Goal: Information Seeking & Learning: Learn about a topic

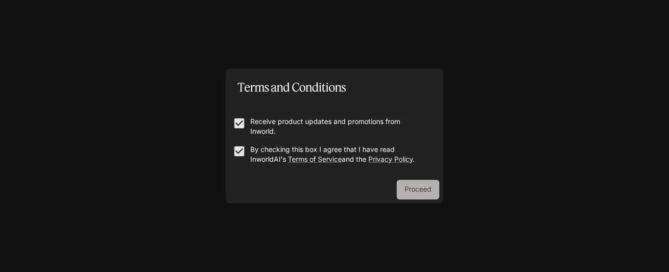
click at [429, 191] on button "Proceed" at bounding box center [417, 190] width 43 height 20
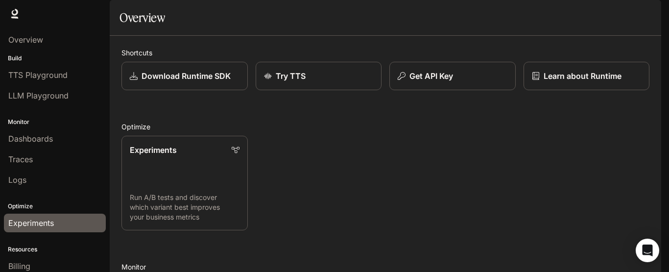
click at [22, 230] on link "Experiments" at bounding box center [55, 222] width 102 height 19
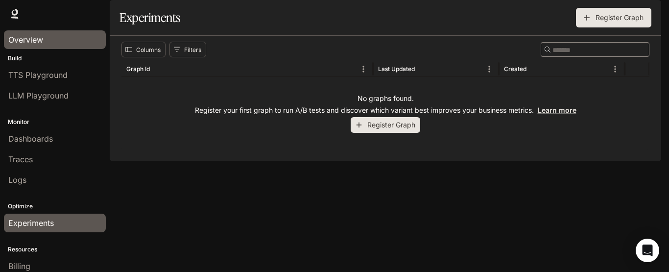
click at [47, 37] on div "Overview" at bounding box center [54, 40] width 93 height 12
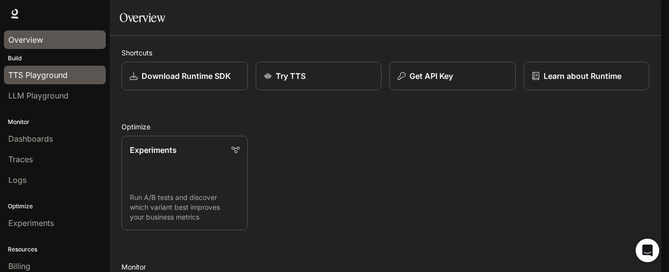
click at [28, 77] on span "TTS Playground" at bounding box center [37, 75] width 59 height 12
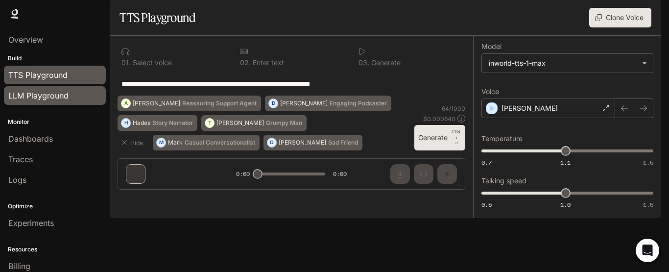
click at [8, 104] on link "LLM Playground" at bounding box center [55, 95] width 102 height 19
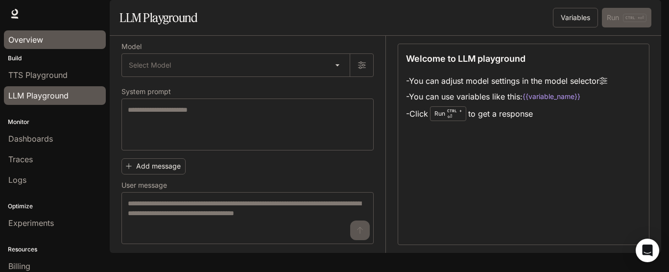
click at [49, 43] on div "Overview" at bounding box center [54, 40] width 93 height 12
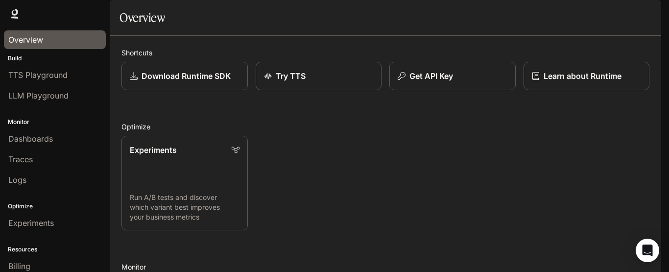
click at [605, 19] on span "Documentation" at bounding box center [604, 14] width 48 height 12
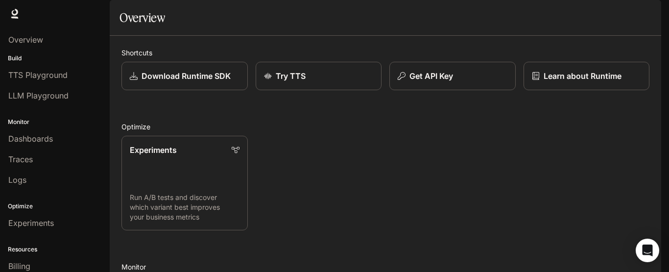
click at [29, 53] on div "Build TTS Playground LLM Playground" at bounding box center [55, 80] width 110 height 56
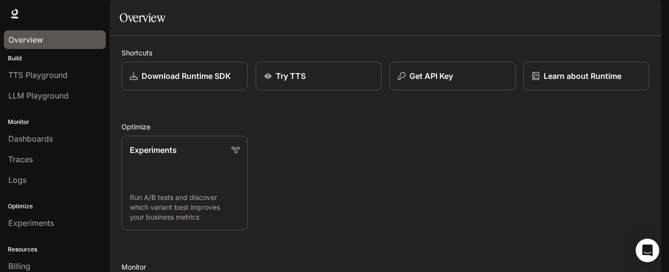
click at [15, 36] on span "Overview" at bounding box center [25, 40] width 35 height 12
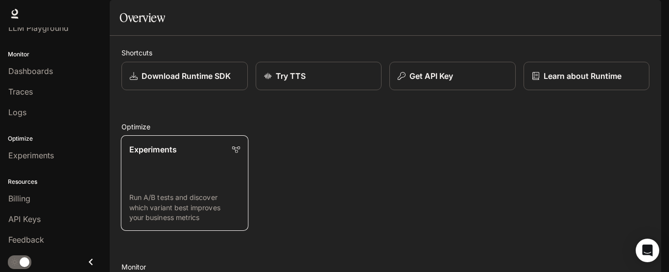
scroll to position [98, 0]
click at [211, 192] on p "Run A/B tests and discover which variant best improves your business metrics" at bounding box center [184, 207] width 111 height 30
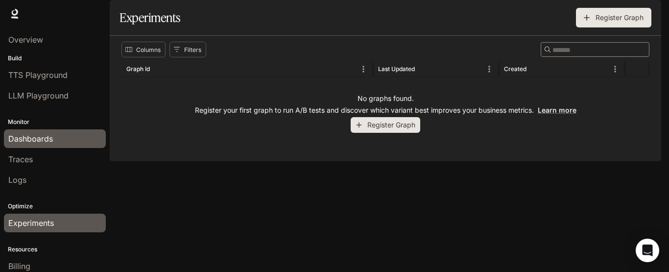
click at [48, 134] on span "Dashboards" at bounding box center [30, 139] width 45 height 12
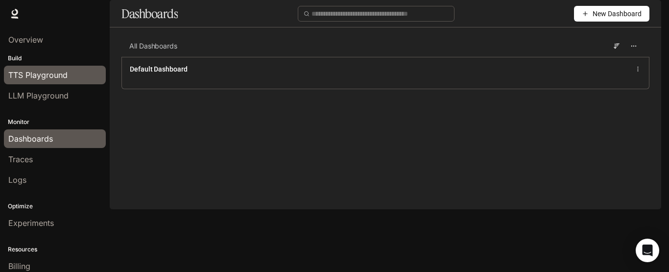
click at [67, 82] on link "TTS Playground" at bounding box center [55, 75] width 102 height 19
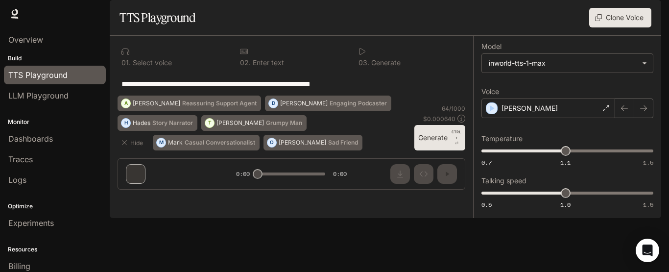
click at [282, 95] on div "**********" at bounding box center [291, 83] width 340 height 23
click at [174, 145] on p "Mark" at bounding box center [175, 142] width 15 height 6
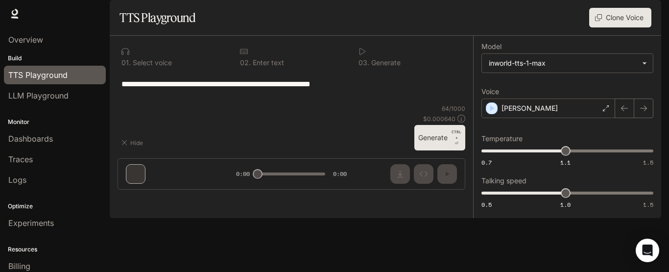
type textarea "**********"
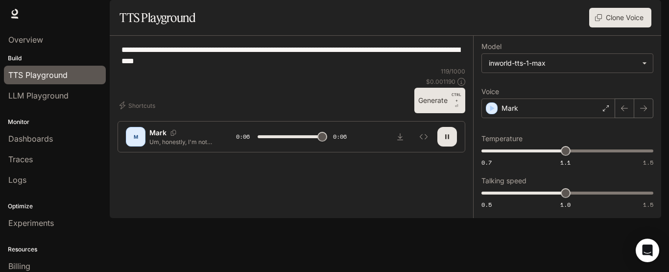
click at [155, 138] on p "Mark" at bounding box center [157, 133] width 17 height 10
type input "*"
click at [136, 144] on div "M" at bounding box center [136, 137] width 16 height 16
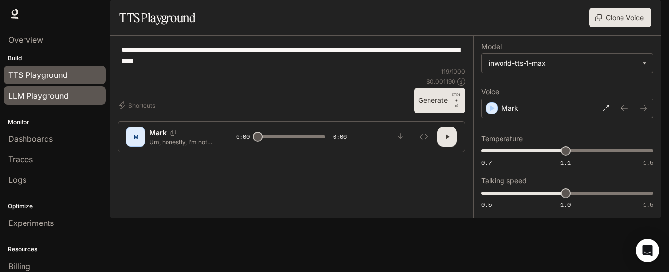
click at [60, 97] on span "LLM Playground" at bounding box center [38, 96] width 60 height 12
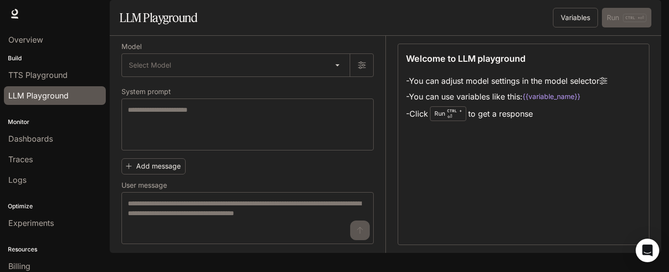
scroll to position [68, 0]
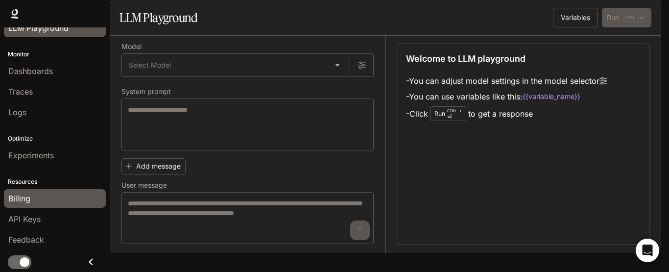
click at [26, 200] on span "Billing" at bounding box center [19, 198] width 22 height 12
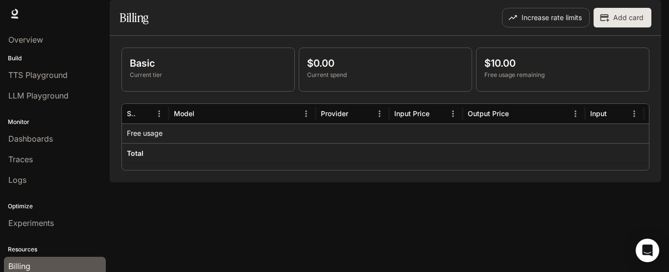
scroll to position [68, 0]
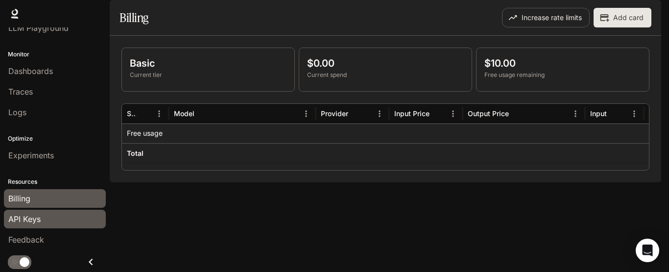
click at [24, 221] on span "API Keys" at bounding box center [24, 219] width 32 height 12
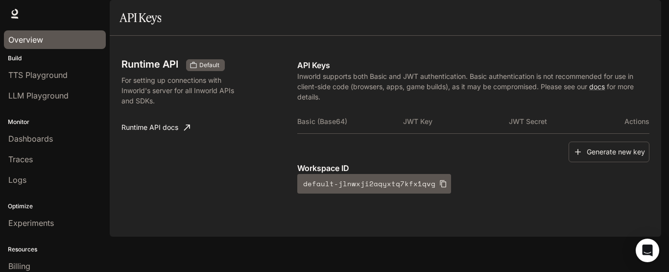
click at [25, 42] on span "Overview" at bounding box center [25, 40] width 35 height 12
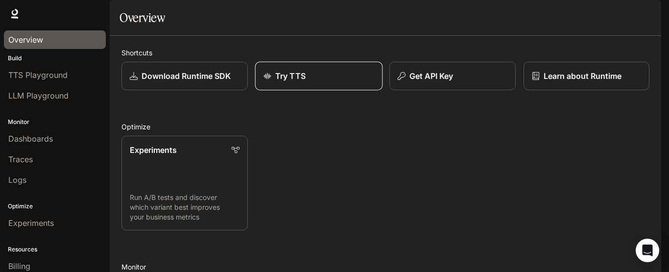
click at [264, 82] on div "Try TTS" at bounding box center [318, 76] width 111 height 12
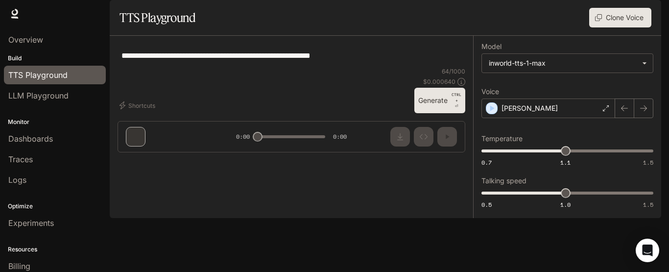
type textarea "**********"
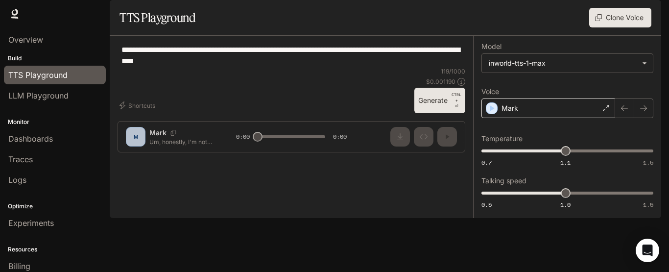
click at [606, 111] on icon at bounding box center [606, 108] width 6 height 6
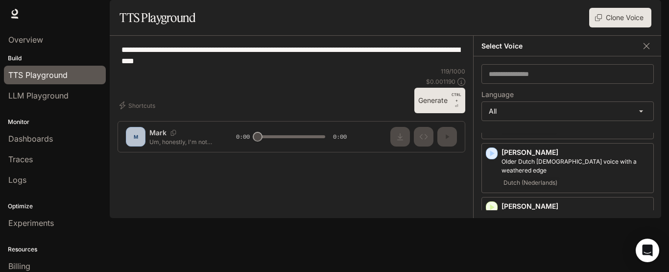
scroll to position [881, 0]
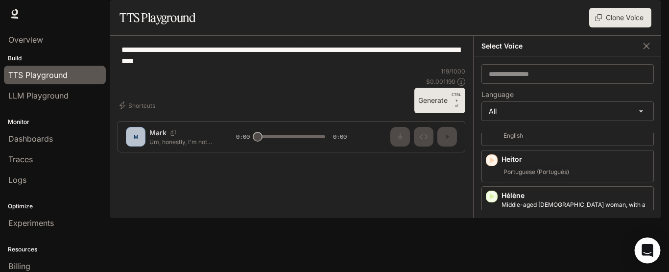
click at [644, 249] on icon "Open Intercom Messenger" at bounding box center [646, 250] width 11 height 13
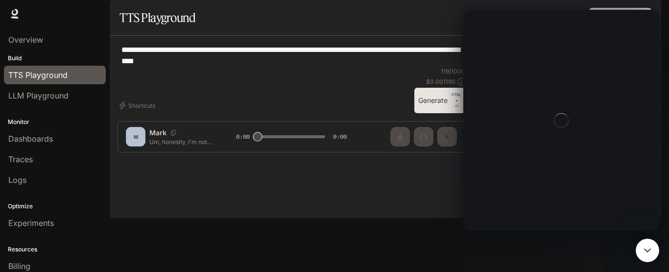
scroll to position [0, 0]
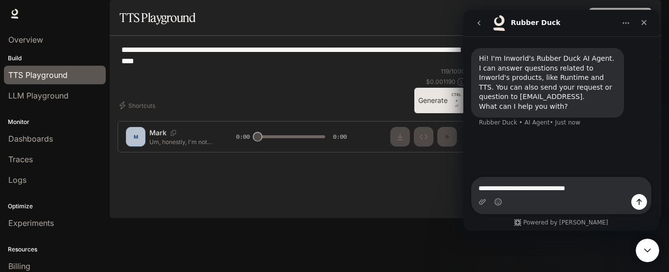
click at [489, 188] on textarea "**********" at bounding box center [560, 185] width 179 height 17
type textarea "**********"
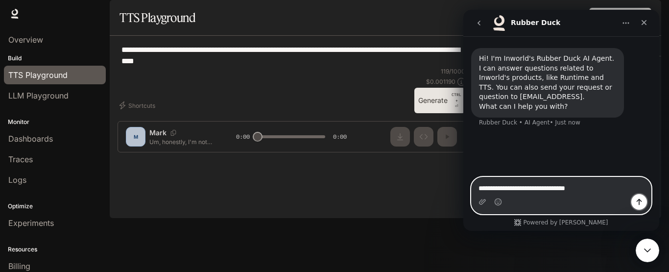
click at [636, 197] on button "Send a message…" at bounding box center [639, 202] width 16 height 16
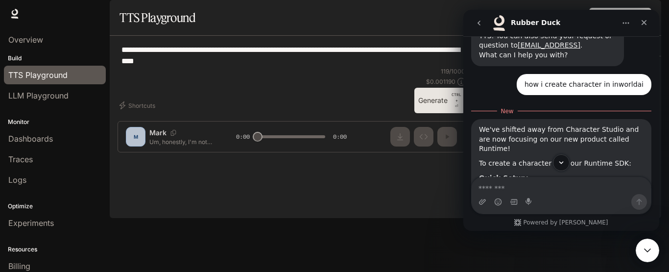
scroll to position [99, 0]
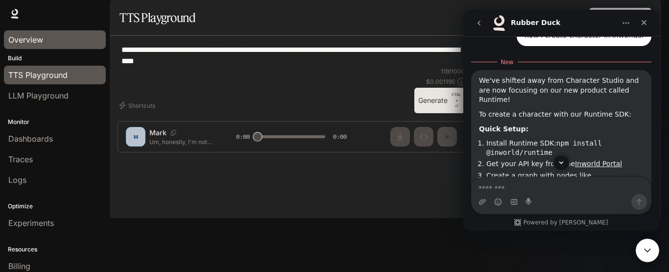
drag, startPoint x: 25, startPoint y: 21, endPoint x: 27, endPoint y: 32, distance: 11.8
click at [27, 32] on div "**********" at bounding box center [334, 136] width 669 height 272
click at [27, 32] on link "Overview" at bounding box center [55, 39] width 102 height 19
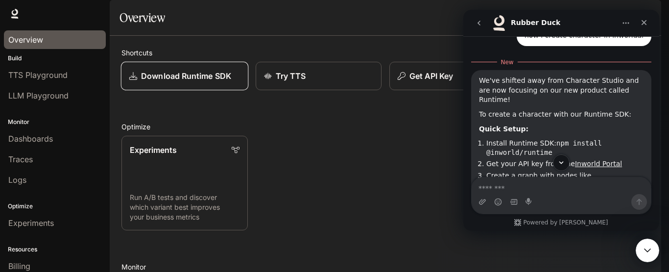
click at [164, 91] on link "Download Runtime SDK" at bounding box center [184, 76] width 127 height 29
click at [559, 163] on icon "Scroll to bottom" at bounding box center [561, 162] width 9 height 9
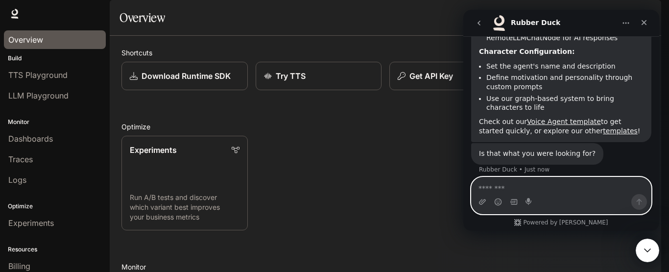
click at [558, 180] on textarea "Message…" at bounding box center [560, 185] width 179 height 17
click at [535, 187] on textarea "**********" at bounding box center [560, 185] width 179 height 17
click at [557, 187] on textarea "**********" at bounding box center [560, 185] width 179 height 17
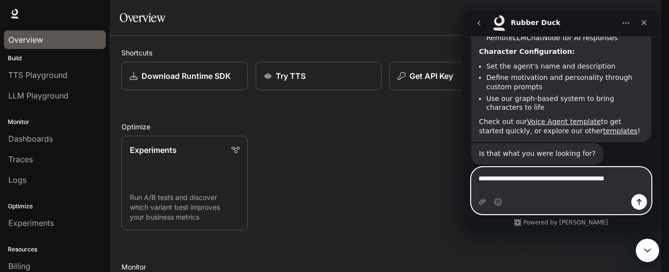
type textarea "**********"
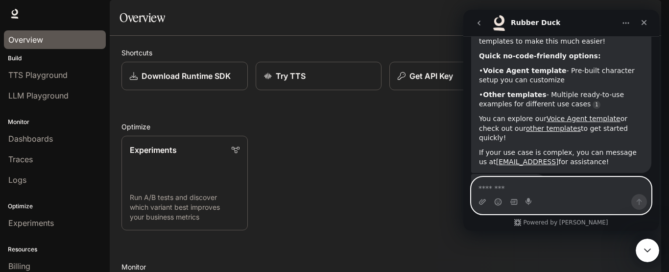
scroll to position [439, 0]
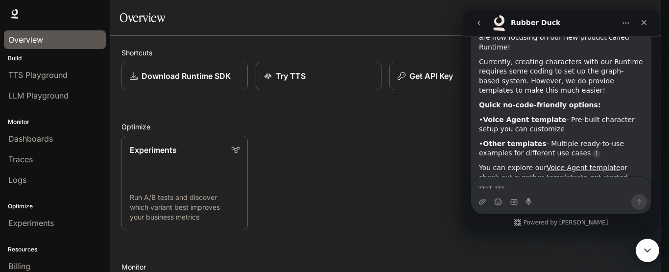
click at [48, 43] on div "Overview" at bounding box center [54, 40] width 93 height 12
click at [352, 166] on div "Experiments Run A/B tests and discover which variant best improves your busines…" at bounding box center [381, 179] width 535 height 102
click at [636, 28] on div "Close" at bounding box center [644, 23] width 18 height 18
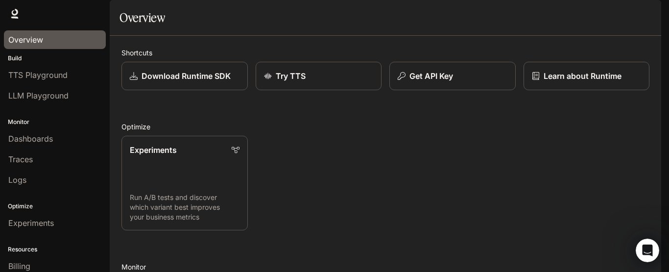
scroll to position [0, 0]
click at [11, 14] on icon at bounding box center [15, 14] width 10 height 10
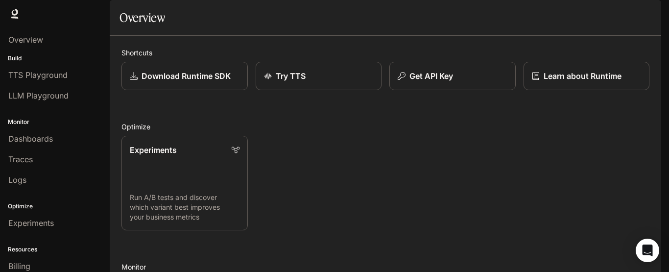
scroll to position [98, 0]
click at [594, 9] on span "Documentation" at bounding box center [604, 14] width 48 height 12
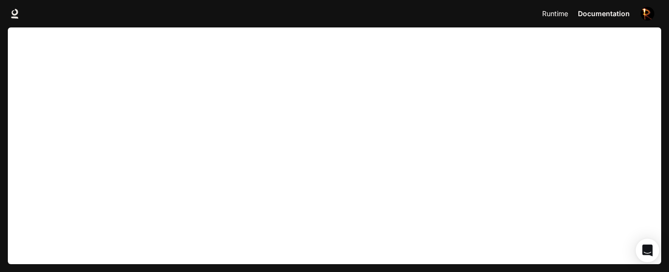
click at [552, 19] on span "Runtime" at bounding box center [555, 14] width 26 height 12
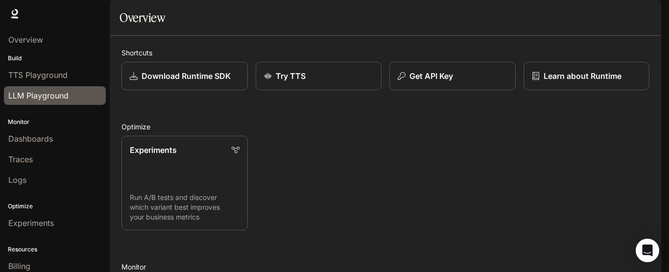
scroll to position [68, 0]
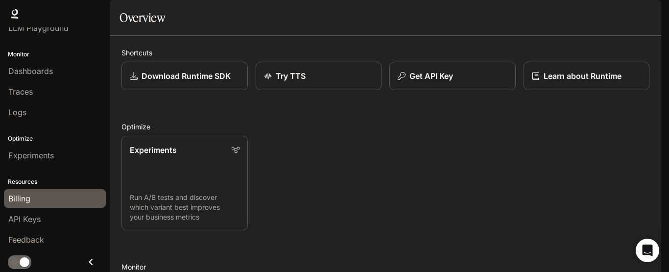
click at [46, 196] on div "Billing" at bounding box center [54, 198] width 93 height 12
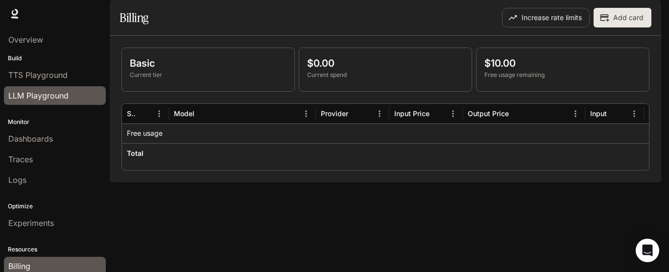
click at [50, 91] on span "LLM Playground" at bounding box center [38, 96] width 60 height 12
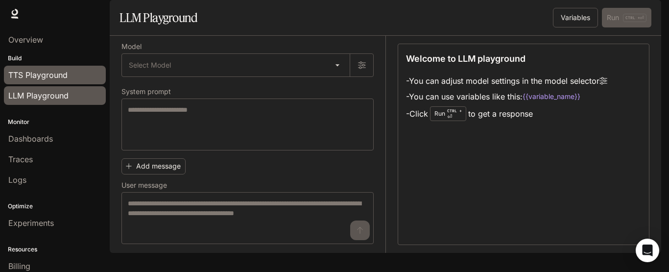
click at [61, 71] on span "TTS Playground" at bounding box center [37, 75] width 59 height 12
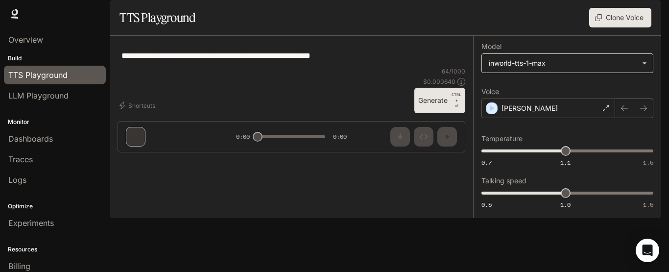
type textarea "**********"
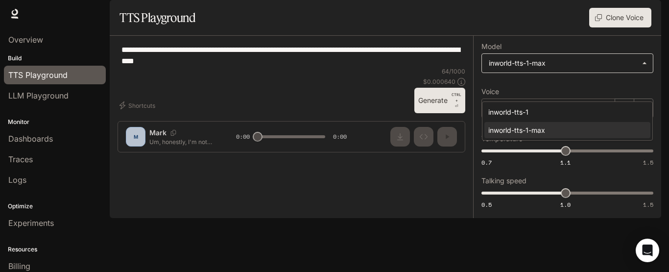
click at [582, 85] on body "**********" at bounding box center [334, 136] width 669 height 272
click at [501, 161] on div at bounding box center [334, 136] width 669 height 272
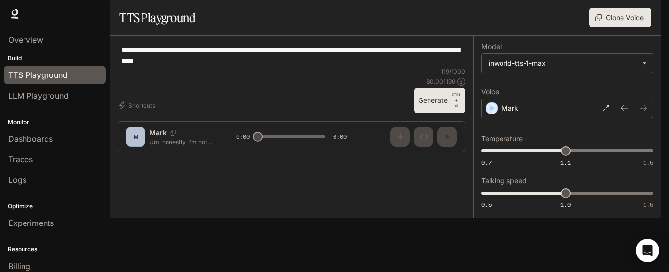
click at [626, 112] on icon "button" at bounding box center [624, 108] width 8 height 8
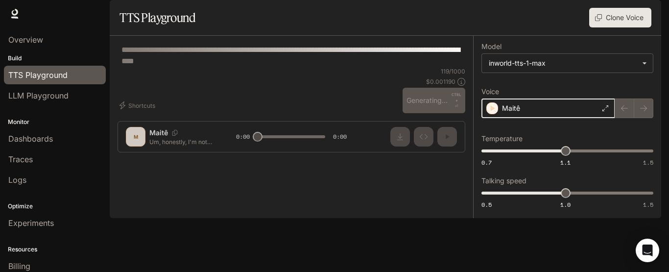
click at [490, 113] on icon "button" at bounding box center [492, 108] width 10 height 10
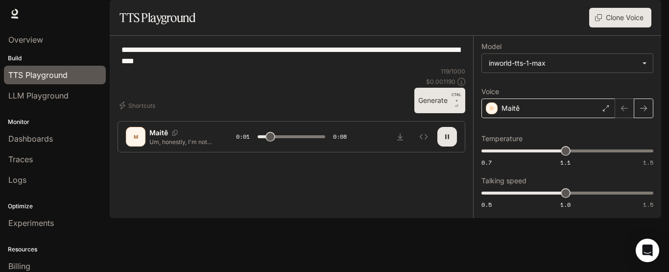
click at [651, 118] on button "button" at bounding box center [643, 108] width 20 height 20
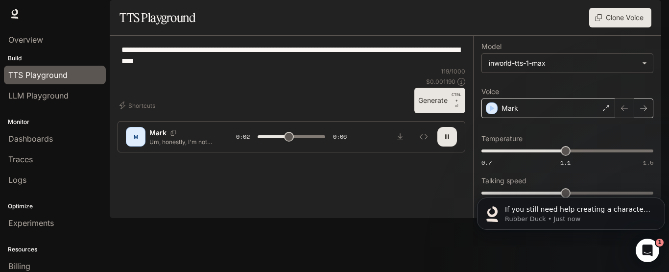
click at [651, 118] on button "button" at bounding box center [643, 108] width 20 height 20
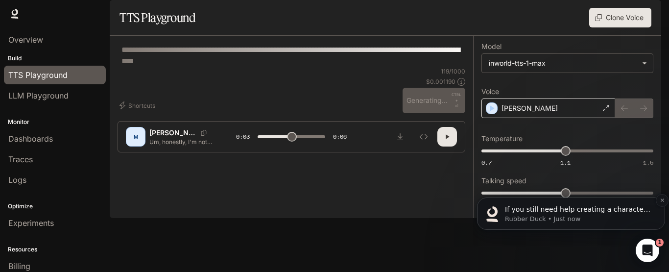
click at [623, 210] on span "If you still need help creating a character without coding, I'm here to assist …" at bounding box center [577, 228] width 145 height 47
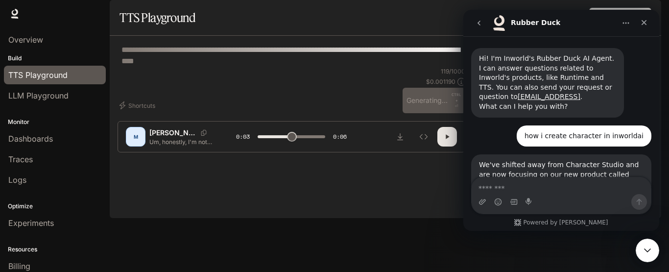
scroll to position [1, 0]
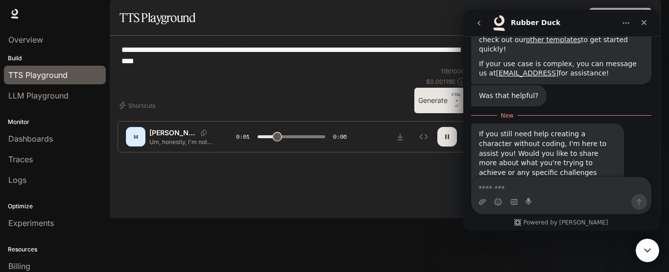
click at [570, 187] on textarea "Message…" at bounding box center [560, 185] width 179 height 17
type textarea "*"
type input "***"
type textarea "**"
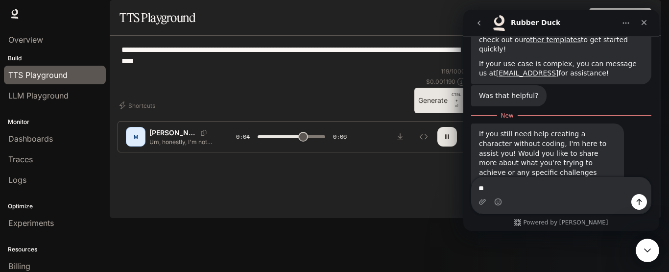
type input "***"
type textarea "***"
type input "***"
type textarea "***"
type input "*"
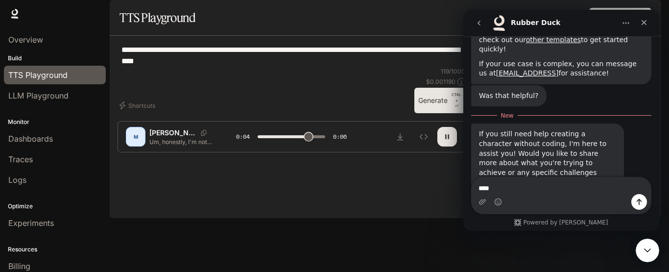
type textarea "*****"
type input "***"
type textarea "******"
type input "*"
type textarea "*******"
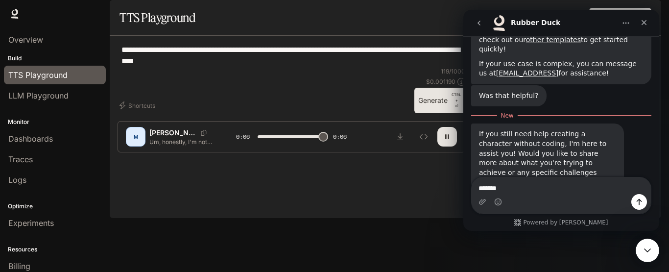
type input "*"
type textarea "********"
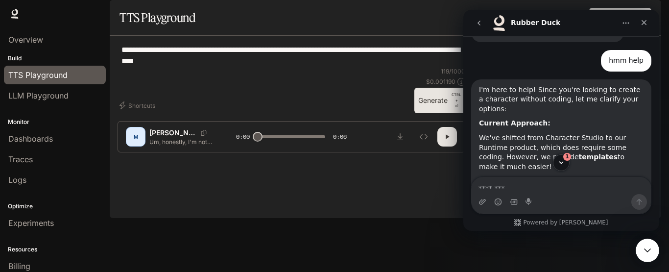
scroll to position [744, 0]
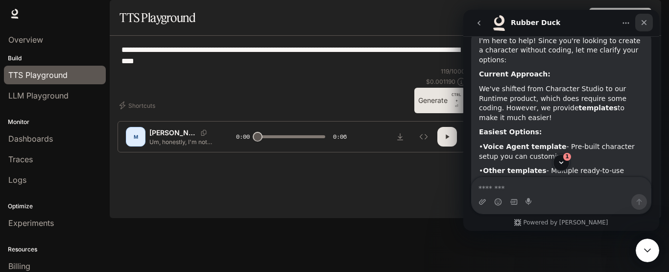
click at [649, 22] on div "Close" at bounding box center [644, 23] width 18 height 18
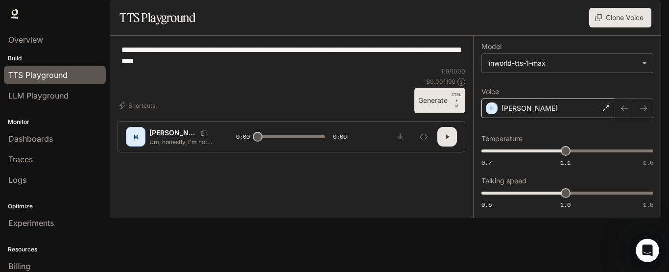
scroll to position [841, 0]
click at [628, 27] on button "Clone Voice" at bounding box center [620, 18] width 62 height 20
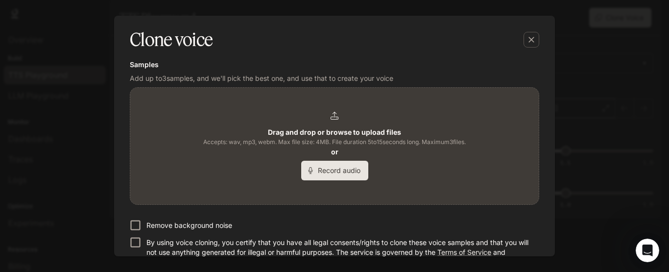
scroll to position [0, 0]
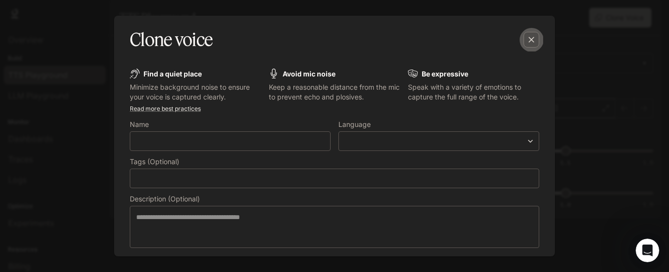
click at [530, 40] on icon "button" at bounding box center [531, 40] width 10 height 10
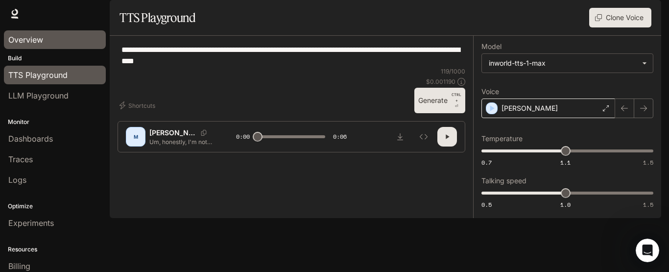
click at [46, 43] on div "Overview" at bounding box center [54, 40] width 93 height 12
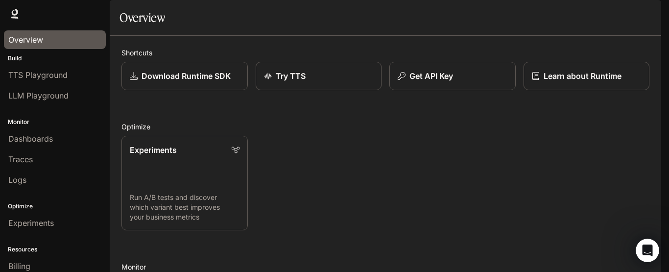
click at [57, 105] on li "LLM Playground" at bounding box center [55, 95] width 110 height 21
click at [330, 91] on link "Try TTS" at bounding box center [318, 76] width 127 height 29
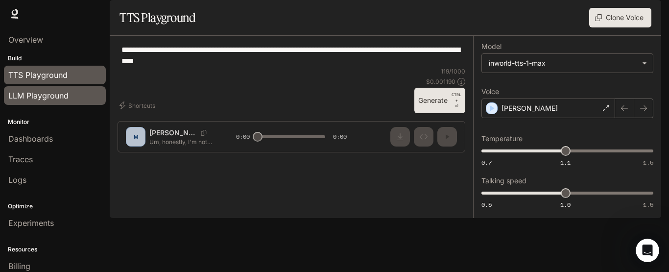
click at [44, 101] on link "LLM Playground" at bounding box center [55, 95] width 102 height 19
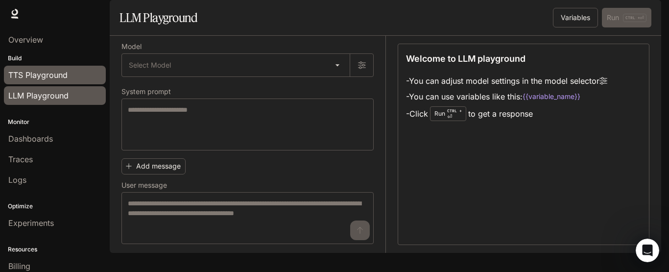
click at [38, 83] on link "TTS Playground" at bounding box center [55, 75] width 102 height 19
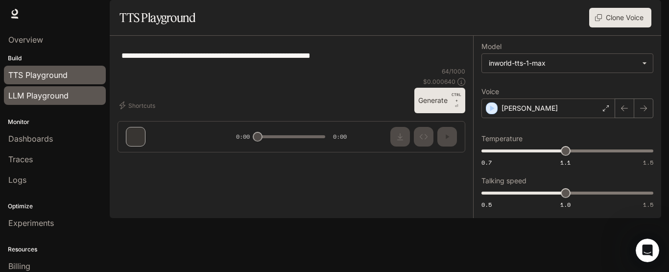
type textarea "**********"
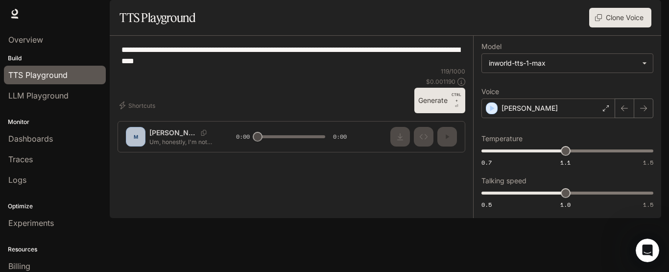
click at [209, 160] on div "**********" at bounding box center [291, 98] width 363 height 124
click at [20, 56] on p "Build" at bounding box center [55, 58] width 110 height 9
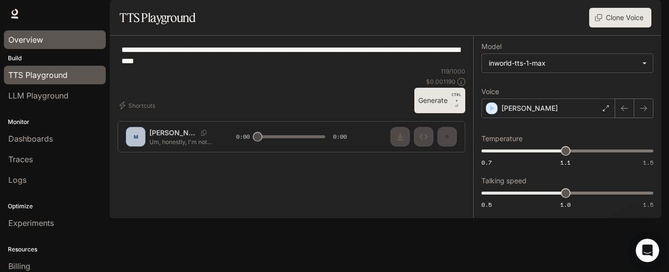
click at [20, 38] on span "Overview" at bounding box center [25, 40] width 35 height 12
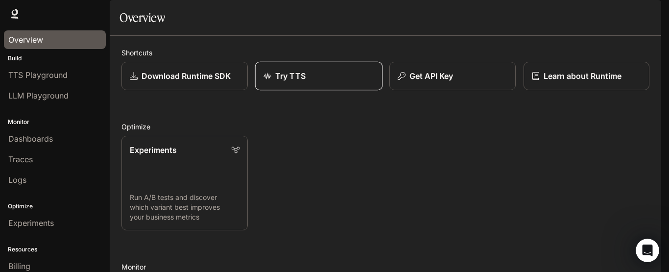
click at [313, 82] on div "Try TTS" at bounding box center [318, 76] width 111 height 12
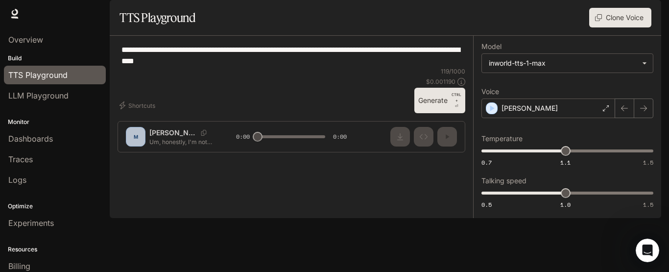
click at [172, 27] on h1 "TTS Playground" at bounding box center [157, 18] width 76 height 20
click at [423, 113] on button "Generate CTRL + ⏎" at bounding box center [439, 100] width 51 height 25
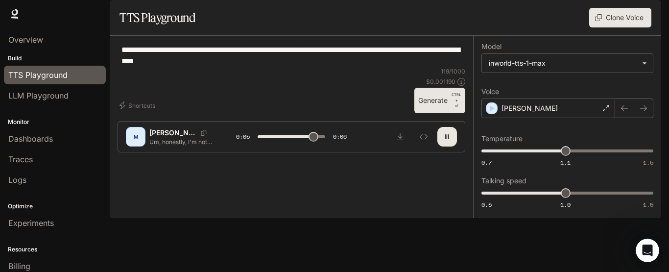
click at [181, 146] on p "Um, honestly, I'm not too sure about that, but, uh, I kinda remember hearing so…" at bounding box center [180, 142] width 63 height 8
click at [195, 138] on div "Mathieu" at bounding box center [192, 133] width 87 height 10
type input "*"
click at [153, 138] on p "Mathieu" at bounding box center [172, 133] width 47 height 10
click at [129, 144] on div "M" at bounding box center [136, 137] width 16 height 16
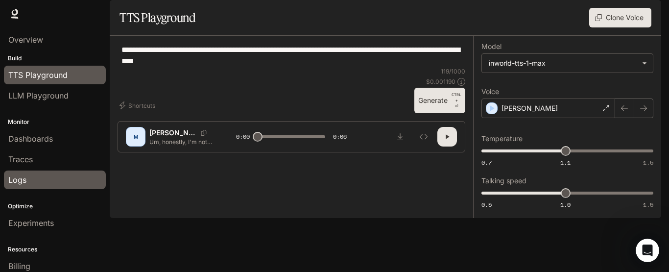
click at [30, 186] on link "Logs" at bounding box center [55, 179] width 102 height 19
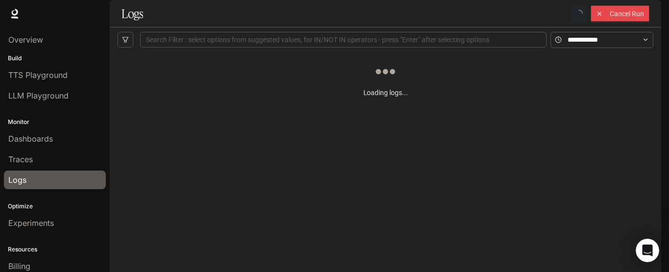
scroll to position [68, 0]
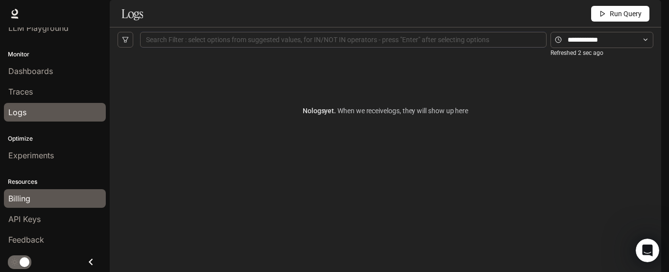
click at [39, 194] on div "Billing" at bounding box center [54, 198] width 93 height 12
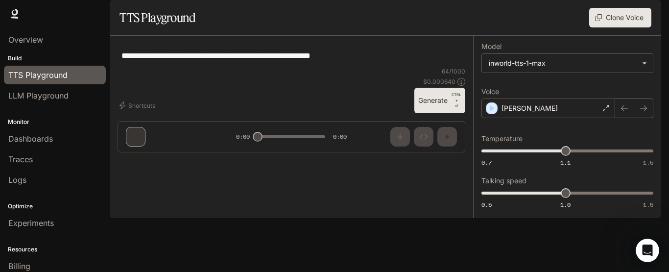
type textarea "**********"
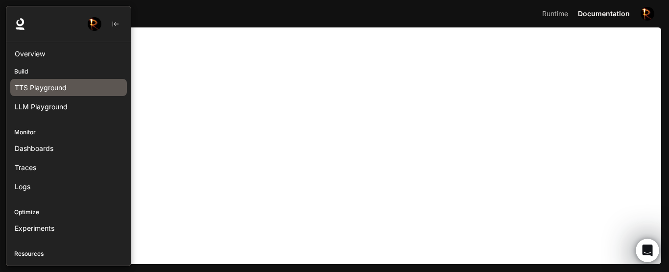
click at [29, 83] on span "TTS Playground" at bounding box center [41, 87] width 52 height 10
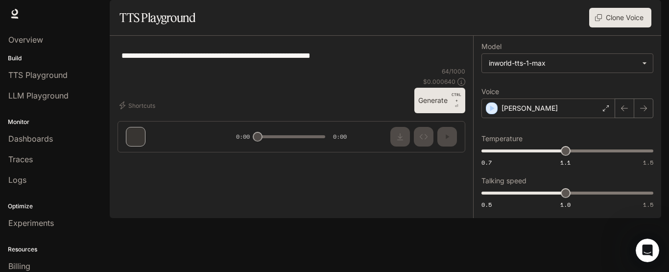
type textarea "**********"
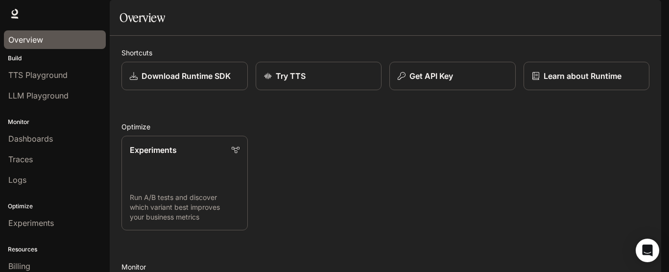
click at [44, 48] on link "Overview" at bounding box center [55, 39] width 102 height 19
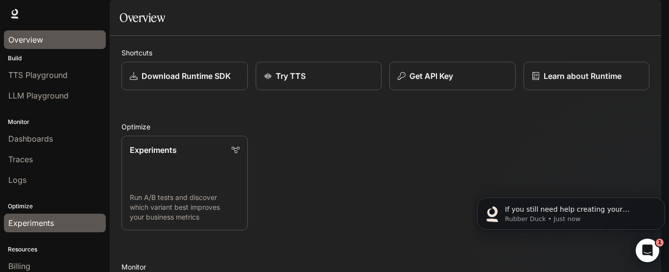
scroll to position [68, 0]
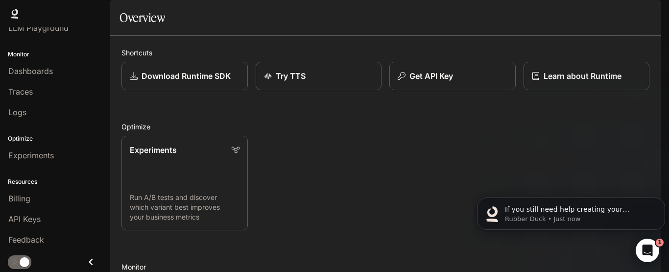
click at [552, 12] on span "Runtime" at bounding box center [555, 14] width 28 height 12
drag, startPoint x: 552, startPoint y: 12, endPoint x: 549, endPoint y: 16, distance: 5.0
click at [549, 16] on span "Runtime" at bounding box center [555, 14] width 28 height 12
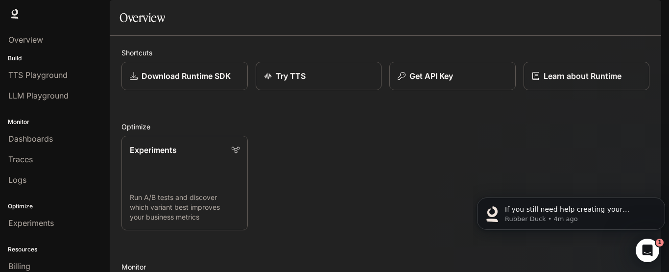
scroll to position [68, 0]
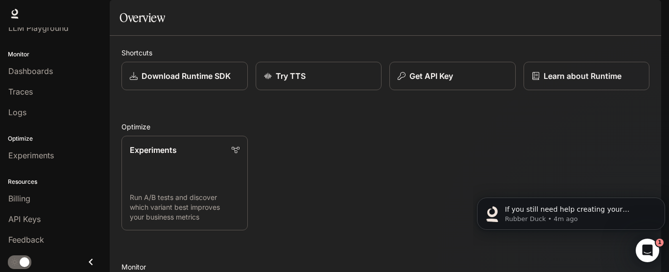
click at [84, 267] on icon "Close drawer" at bounding box center [90, 261] width 13 height 13
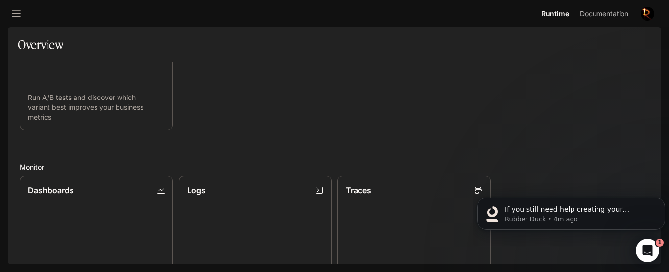
scroll to position [0, 0]
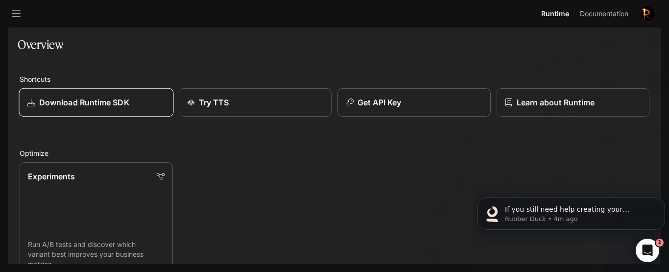
click at [120, 105] on p "Download Runtime SDK" at bounding box center [84, 102] width 90 height 12
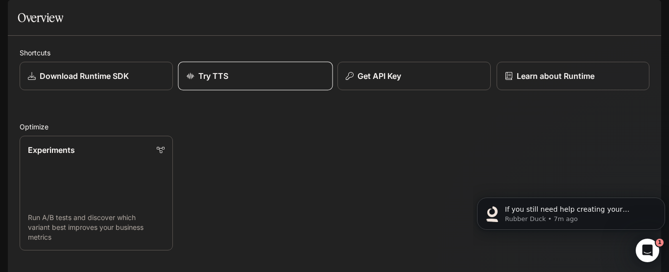
click at [315, 91] on link "Try TTS" at bounding box center [255, 76] width 155 height 29
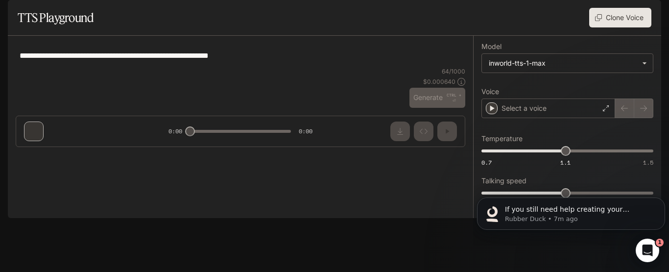
type textarea "**********"
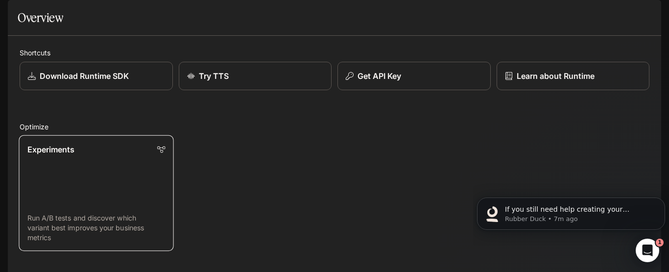
scroll to position [343, 0]
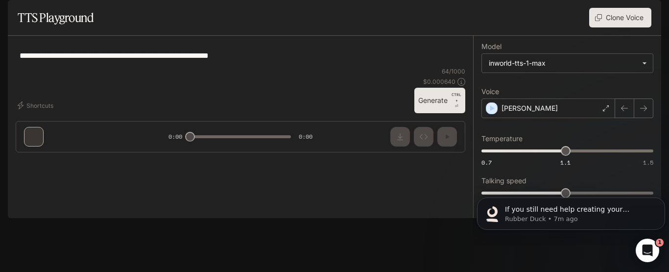
type textarea "**********"
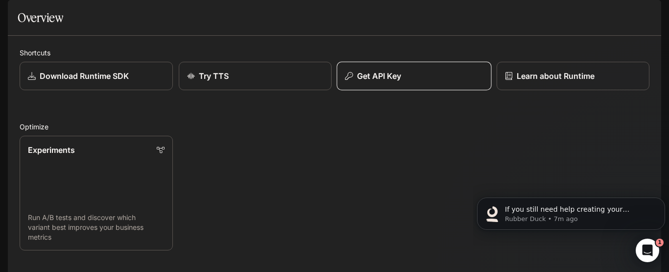
click at [463, 82] on div "Get API Key" at bounding box center [414, 76] width 138 height 12
click at [533, 207] on span "If you still need help creating your character without coding, I'm happy to ass…" at bounding box center [576, 233] width 143 height 56
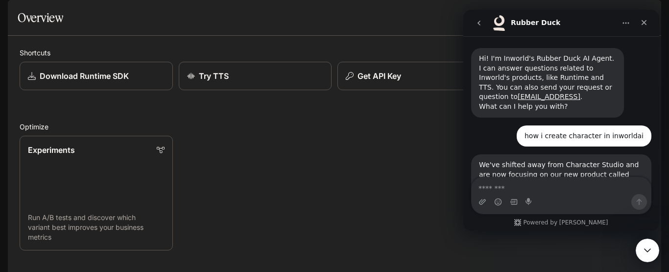
scroll to position [11, 0]
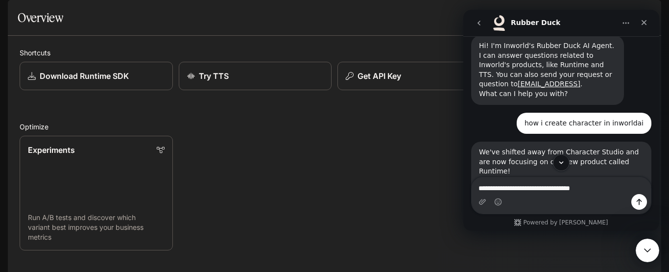
type textarea "**********"
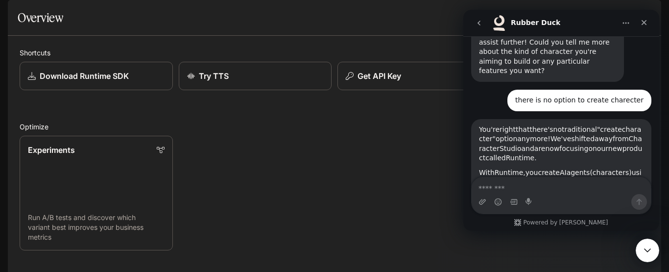
scroll to position [1053, 0]
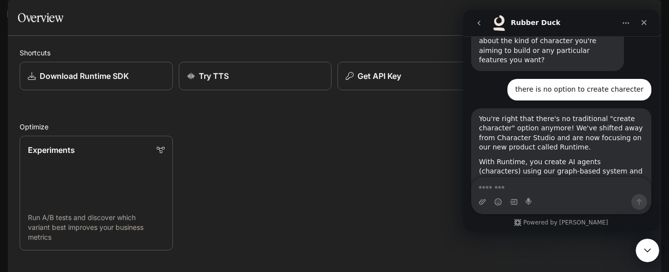
click at [15, 13] on icon "open drawer" at bounding box center [16, 13] width 9 height 7
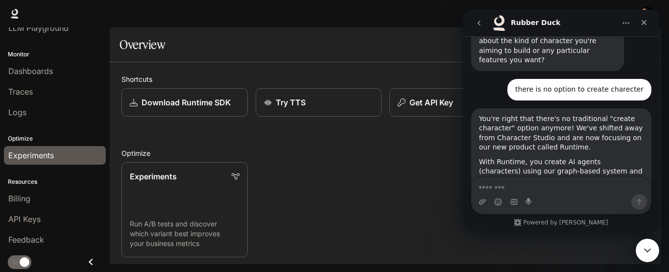
scroll to position [0, 0]
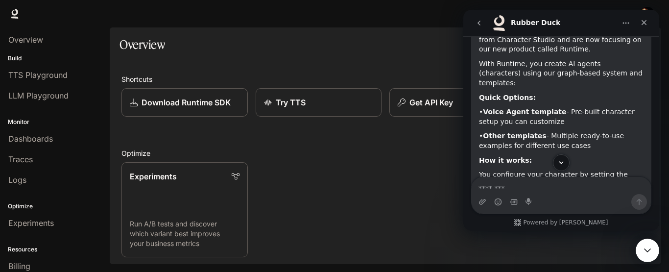
scroll to position [1194, 0]
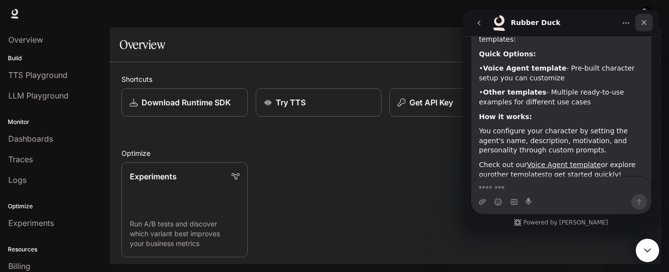
click at [637, 18] on div "Close" at bounding box center [644, 23] width 18 height 18
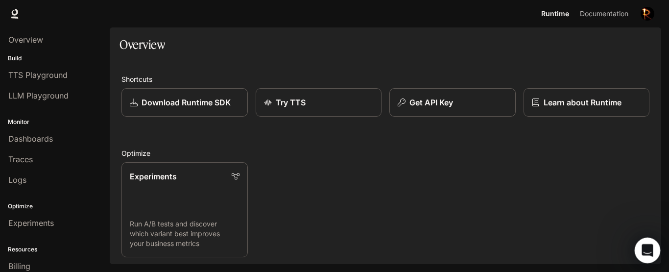
click at [647, 256] on div "Open Intercom Messenger" at bounding box center [645, 248] width 32 height 32
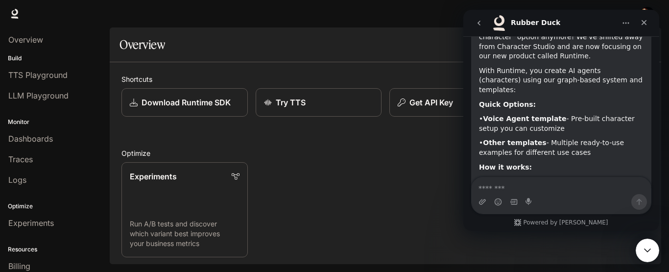
scroll to position [1096, 0]
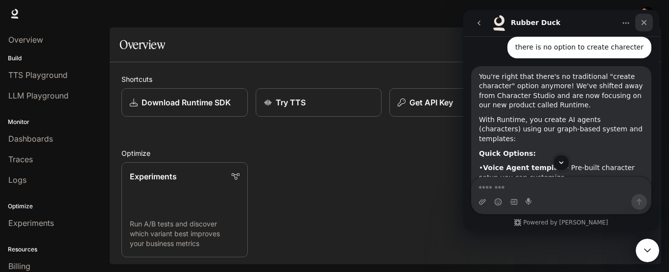
click at [647, 23] on icon "Close" at bounding box center [644, 23] width 8 height 8
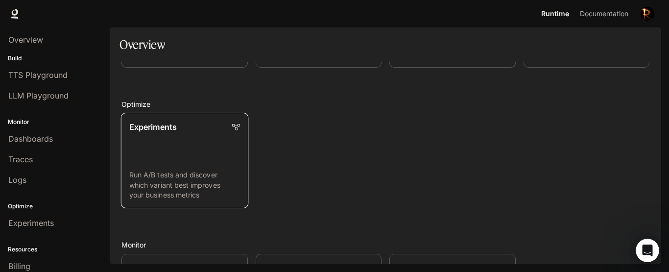
scroll to position [0, 0]
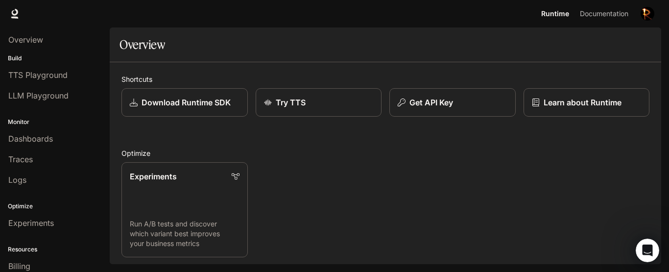
drag, startPoint x: 538, startPoint y: 20, endPoint x: 552, endPoint y: 10, distance: 16.4
click at [539, 20] on link "Runtime Runtime" at bounding box center [555, 14] width 36 height 20
click at [552, 10] on span "Runtime" at bounding box center [555, 14] width 28 height 12
click at [583, 12] on span "Documentation" at bounding box center [604, 14] width 48 height 12
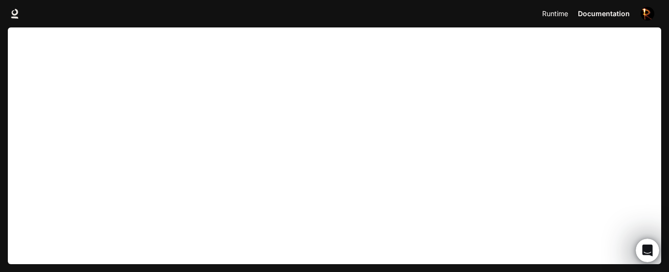
click at [551, 15] on span "Runtime" at bounding box center [555, 14] width 26 height 12
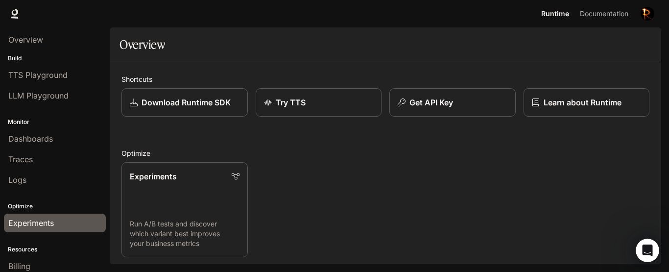
click at [62, 217] on div "Experiments" at bounding box center [54, 223] width 93 height 12
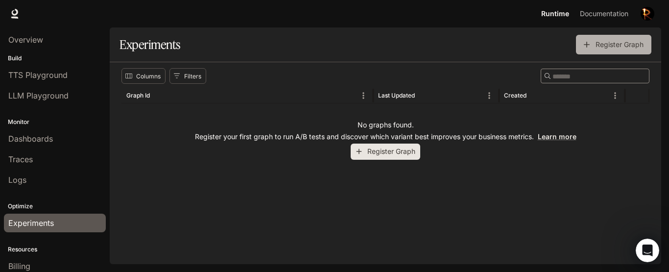
click at [612, 49] on button "Register Graph" at bounding box center [613, 45] width 75 height 20
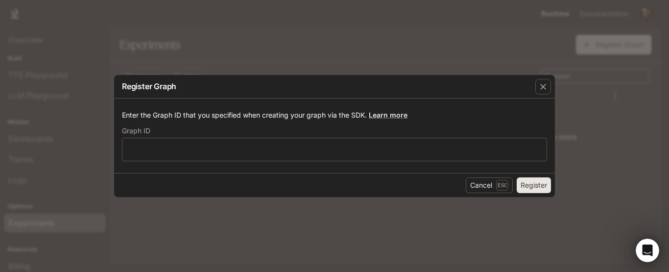
click at [518, 183] on button "Register" at bounding box center [533, 185] width 34 height 16
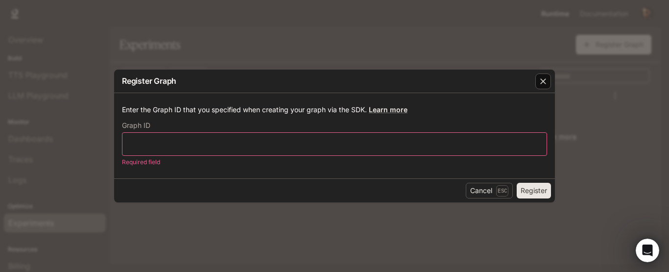
click at [540, 91] on button "button" at bounding box center [542, 81] width 23 height 23
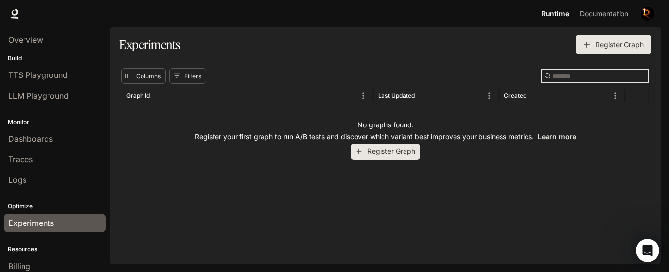
click at [552, 75] on input "Search" at bounding box center [591, 75] width 78 height 11
click at [15, 115] on div "Monitor Dashboards Traces Logs" at bounding box center [55, 150] width 110 height 84
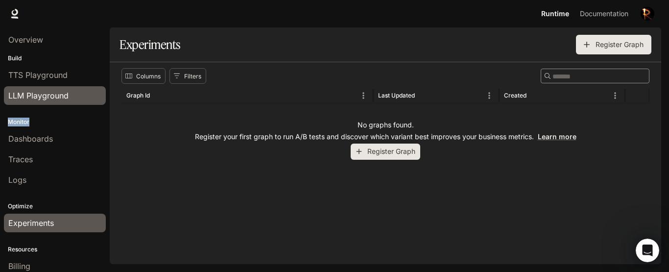
click at [21, 99] on span "LLM Playground" at bounding box center [38, 96] width 60 height 12
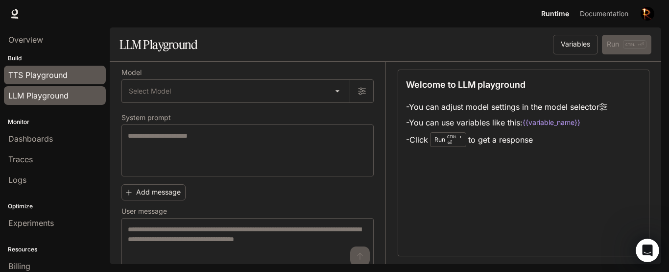
click at [31, 67] on link "TTS Playground" at bounding box center [55, 75] width 102 height 19
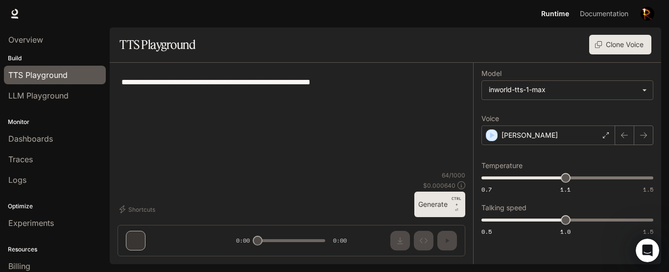
type textarea "**********"
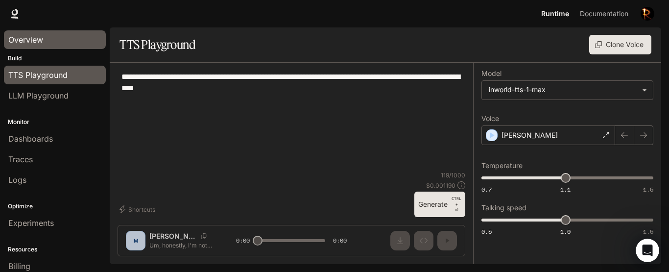
click at [31, 40] on span "Overview" at bounding box center [25, 40] width 35 height 12
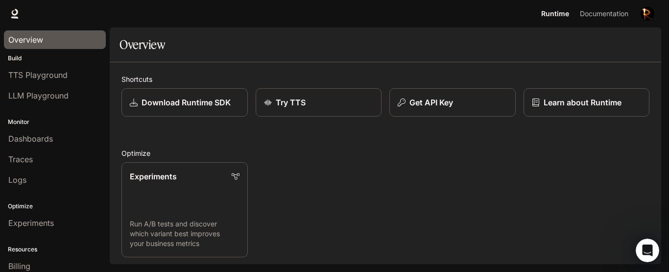
click at [13, 21] on div "Runtime Runtime Documentation Documentation" at bounding box center [334, 13] width 669 height 27
click at [0, 41] on li "Overview" at bounding box center [55, 39] width 110 height 21
click at [445, 107] on p "Get API Key" at bounding box center [431, 102] width 44 height 12
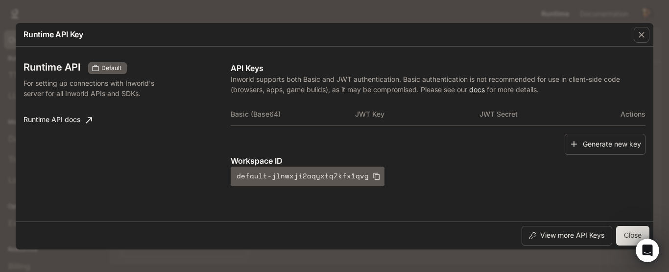
click at [76, 118] on link "Runtime API docs" at bounding box center [58, 120] width 76 height 20
click at [642, 35] on icon "button" at bounding box center [641, 35] width 6 height 6
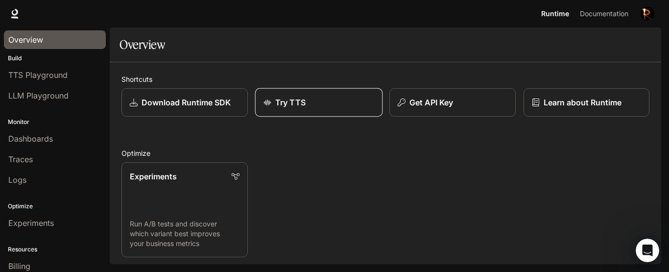
click at [344, 112] on link "Try TTS" at bounding box center [318, 102] width 127 height 29
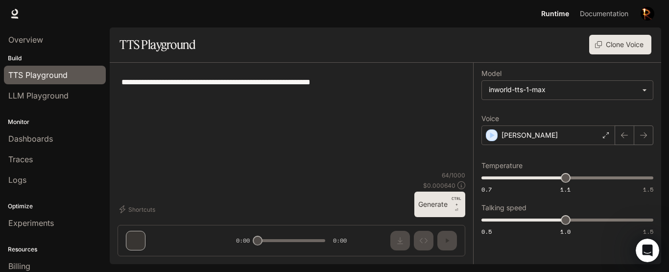
type textarea "**********"
